Goal: Task Accomplishment & Management: Manage account settings

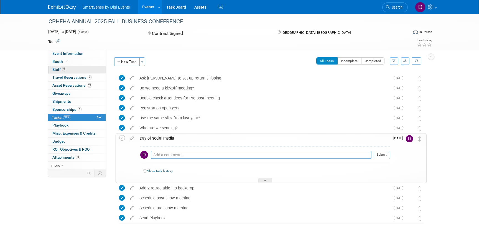
click at [57, 69] on span "Staff 2" at bounding box center [59, 69] width 14 height 4
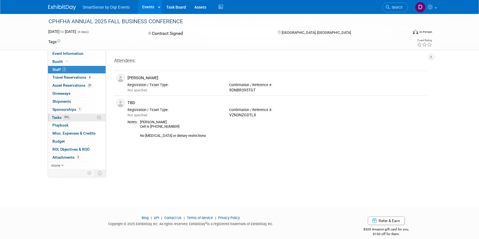
click at [61, 115] on span "Tasks 91%" at bounding box center [61, 117] width 19 height 4
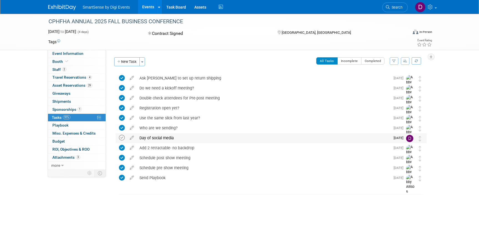
click at [121, 138] on icon at bounding box center [122, 138] width 6 height 6
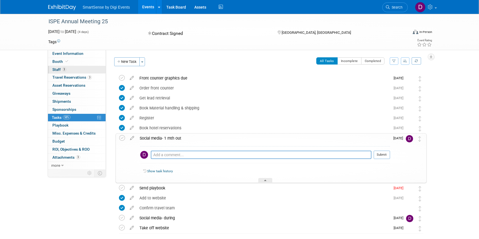
click at [57, 68] on span "Staff 3" at bounding box center [59, 69] width 14 height 4
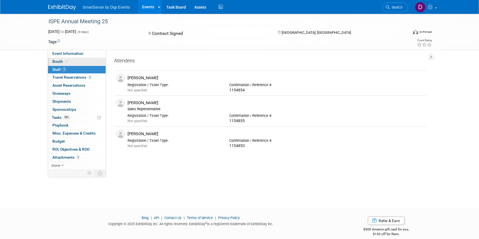
click at [58, 58] on link "Booth" at bounding box center [77, 62] width 58 height 8
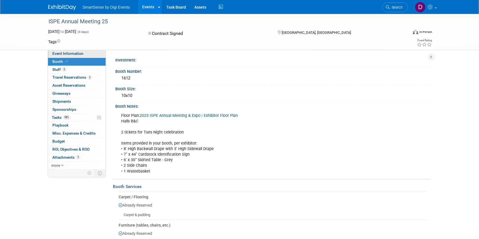
click at [60, 55] on span "Event Information" at bounding box center [67, 53] width 31 height 4
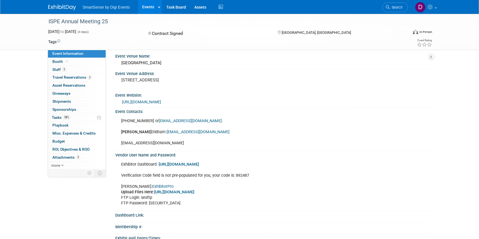
scroll to position [29, 0]
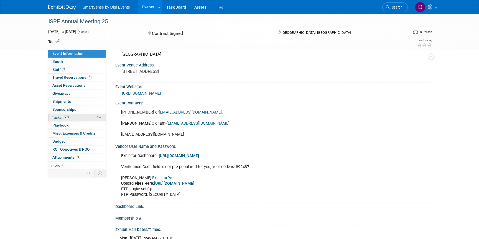
click at [58, 116] on span "Tasks 58%" at bounding box center [61, 117] width 19 height 4
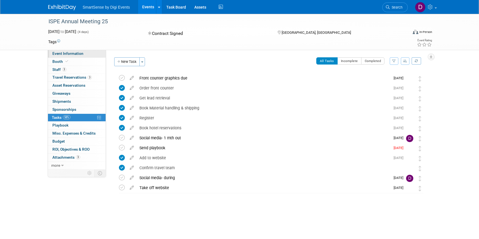
click at [79, 54] on span "Event Information" at bounding box center [67, 53] width 31 height 4
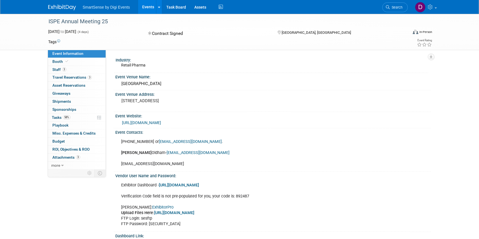
click at [160, 123] on link "https://ispe.org/conferences" at bounding box center [141, 123] width 39 height 4
click at [77, 62] on link "Booth" at bounding box center [77, 62] width 58 height 8
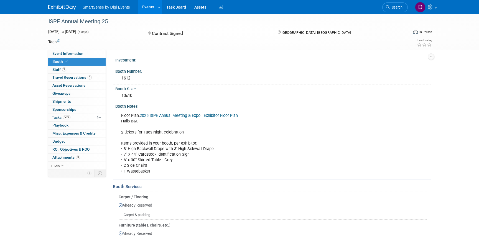
drag, startPoint x: 122, startPoint y: 78, endPoint x: 141, endPoint y: 78, distance: 18.9
click at [141, 78] on div "1612" at bounding box center [273, 78] width 307 height 9
copy div "1612"
click at [57, 70] on span "Staff 3" at bounding box center [59, 69] width 14 height 4
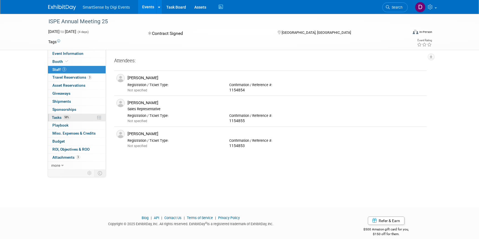
click at [59, 118] on span "Tasks 58%" at bounding box center [61, 117] width 19 height 4
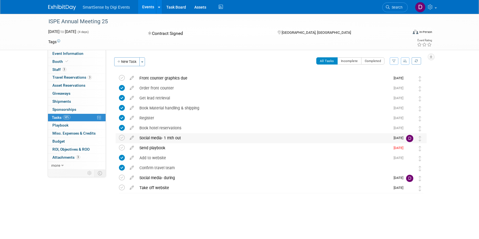
click at [154, 139] on div "Social media- 1 mth out" at bounding box center [264, 137] width 254 height 9
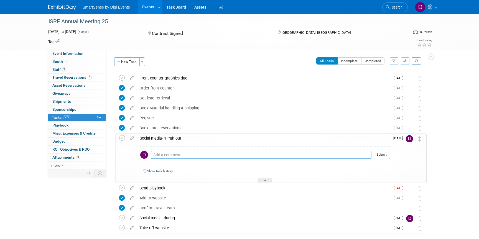
click at [170, 153] on textarea at bounding box center [261, 155] width 221 height 8
paste textarea "https://www.linkedin.com/feed/update/urn:li:share:7377079810361184257/"
type textarea "https://www.linkedin.com/feed/update/urn:li:share:7377079810361184257/"
click at [380, 156] on button "Submit" at bounding box center [382, 155] width 16 height 8
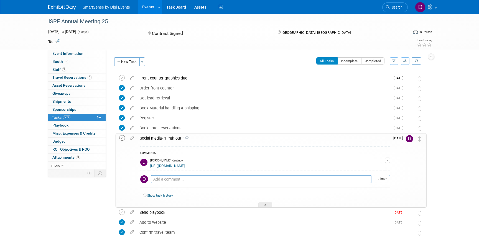
click at [122, 137] on icon at bounding box center [122, 138] width 6 height 6
